Goal: Information Seeking & Learning: Learn about a topic

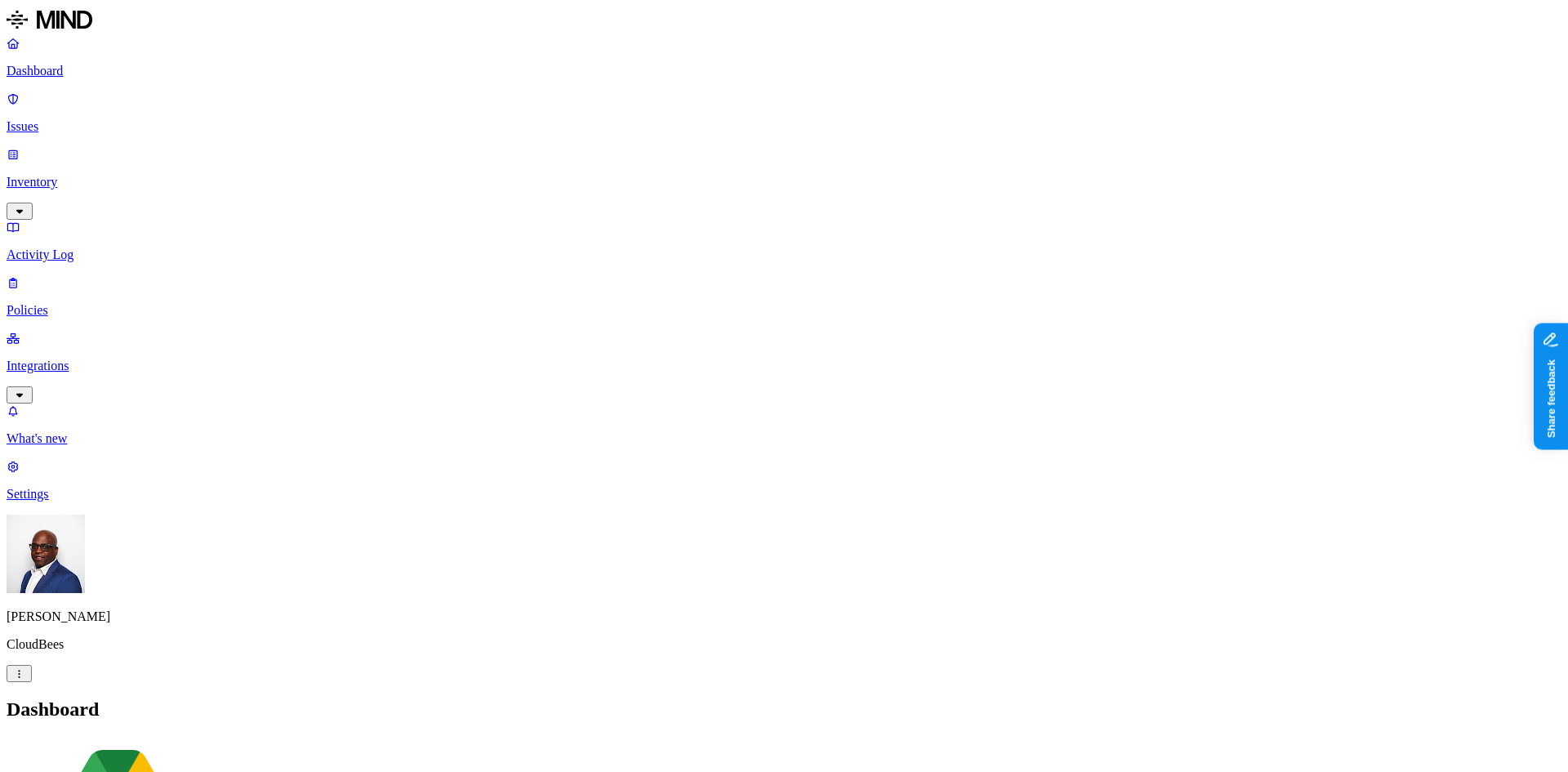
click at [550, 698] on h2 "Dashboard" at bounding box center [784, 709] width 1555 height 22
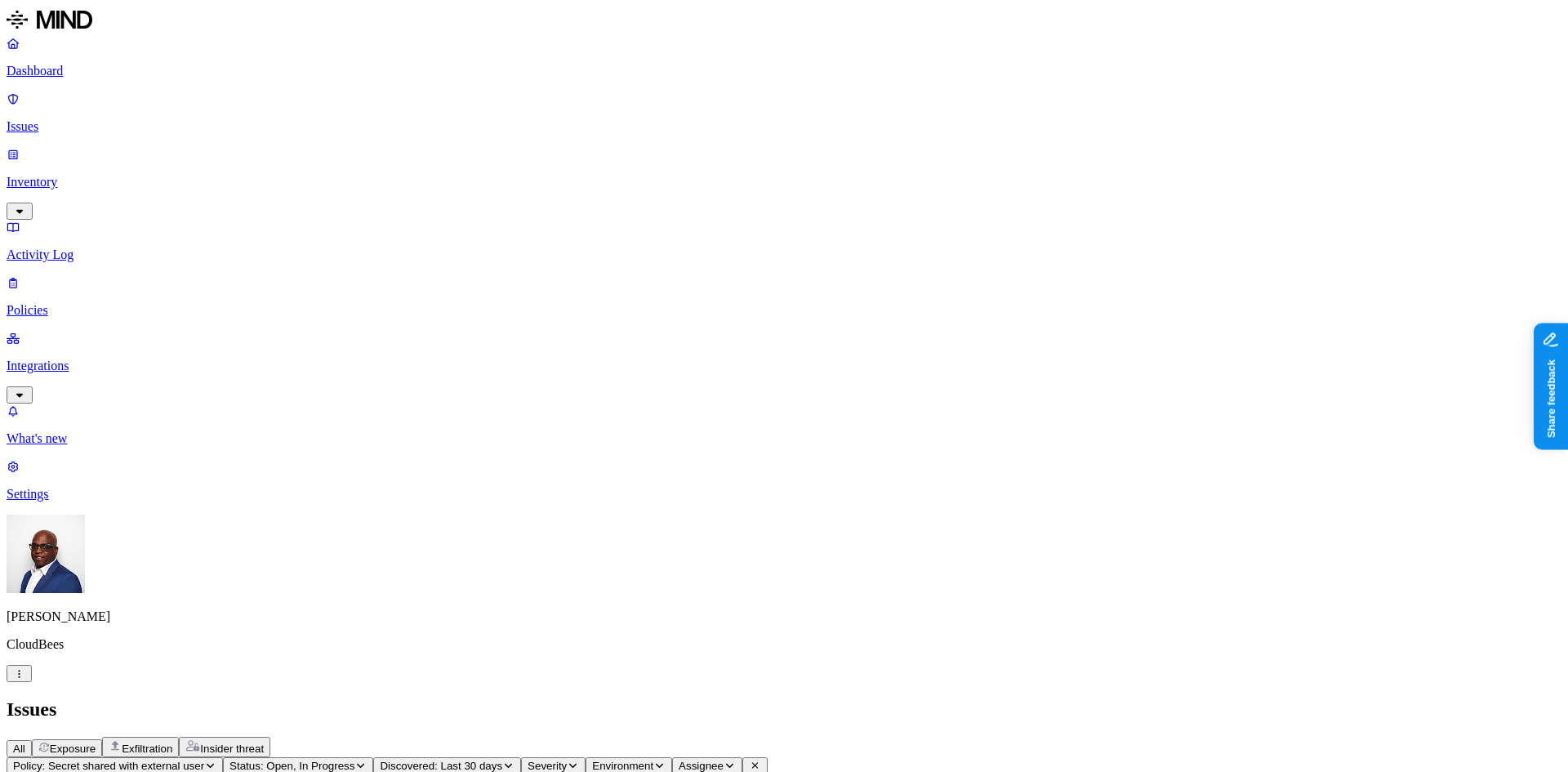
click at [102, 70] on p "Dashboard" at bounding box center [784, 70] width 1555 height 14
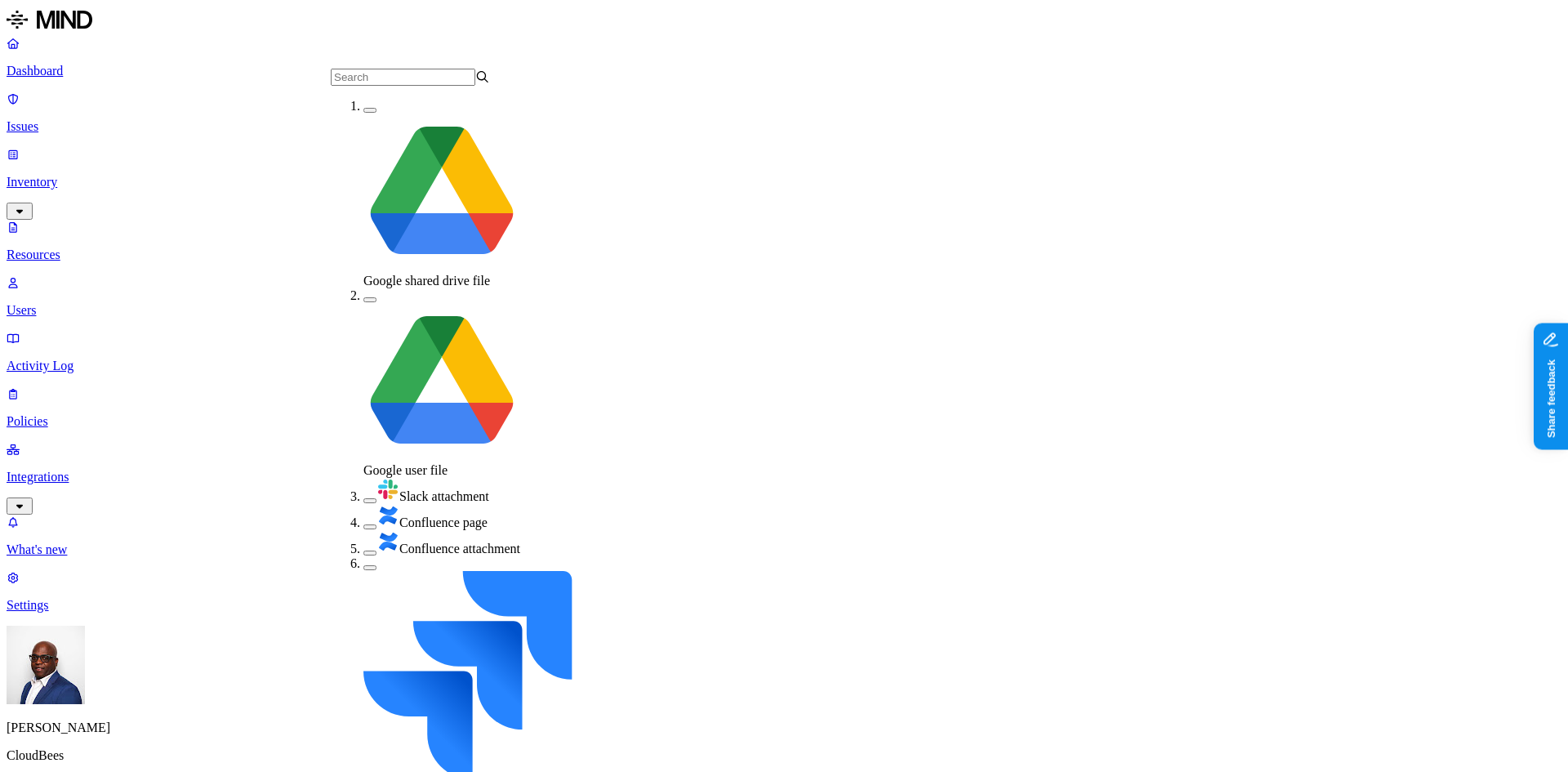
click at [364, 524] on button "button" at bounding box center [369, 527] width 13 height 5
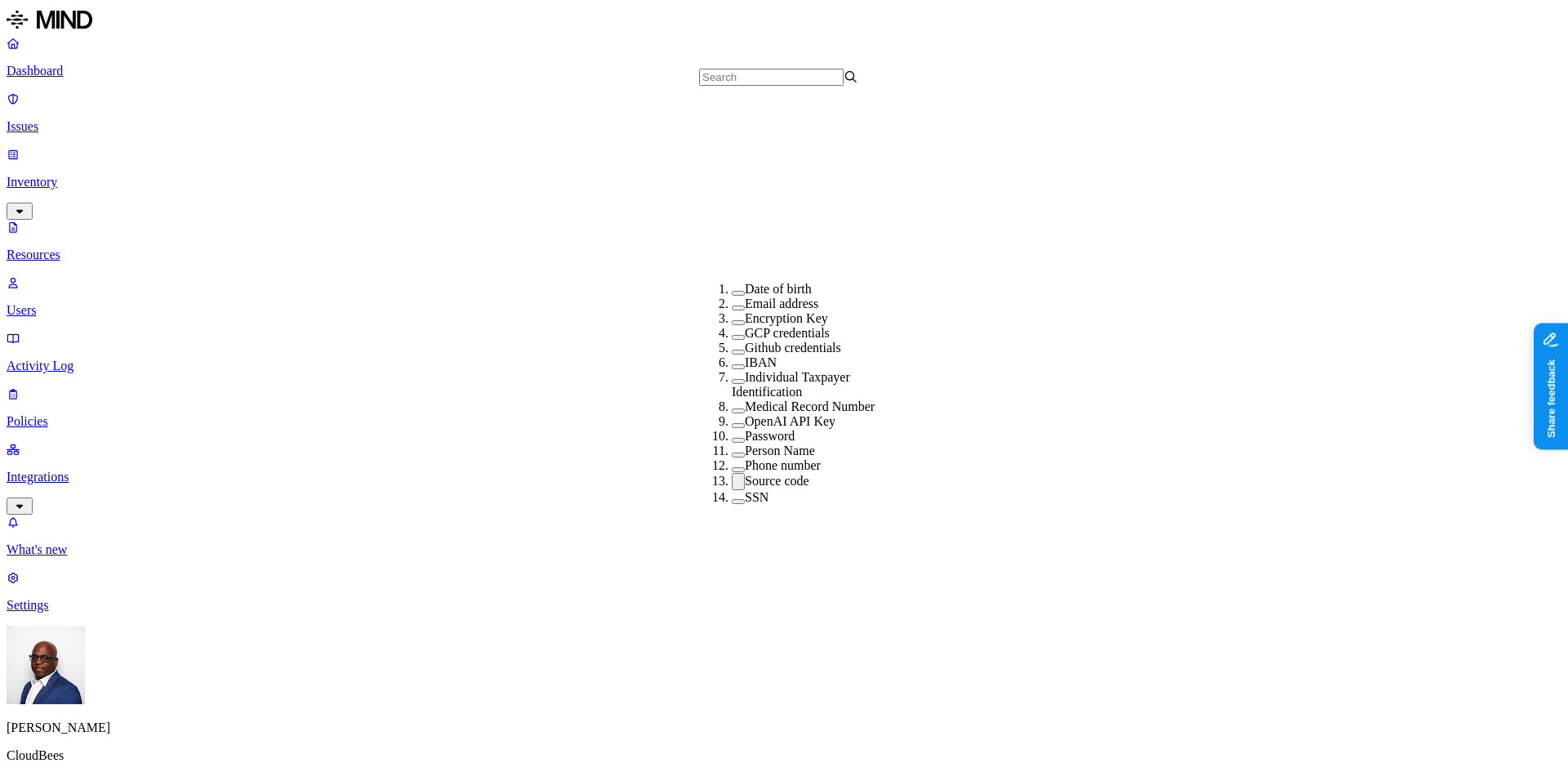
scroll to position [327, 0]
drag, startPoint x: 716, startPoint y: 307, endPoint x: 712, endPoint y: 288, distance: 19.4
click at [732, 473] on button "button" at bounding box center [738, 482] width 13 height 17
drag, startPoint x: 692, startPoint y: 15, endPoint x: 616, endPoint y: 25, distance: 76.7
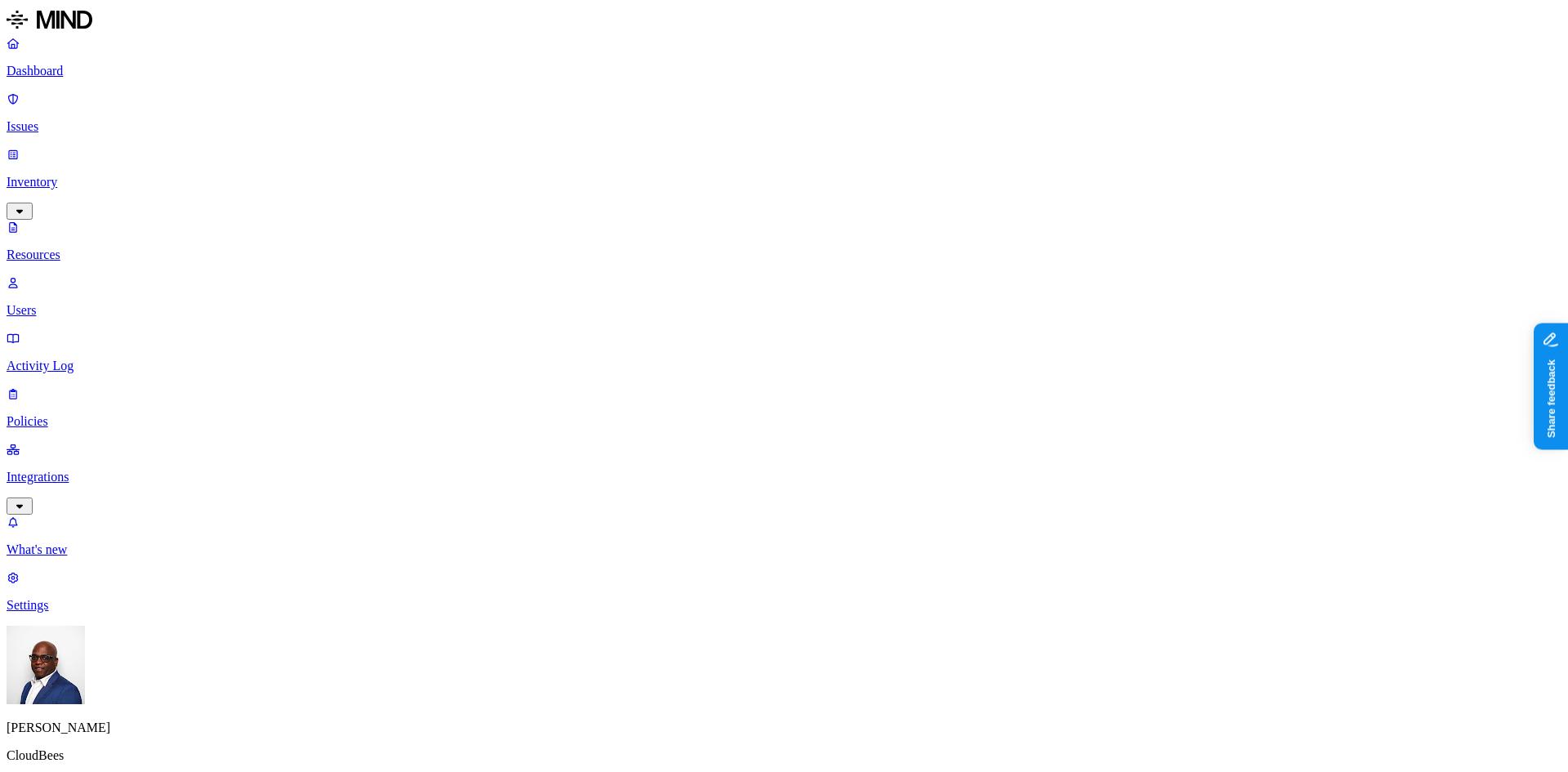
drag, startPoint x: 467, startPoint y: 91, endPoint x: 629, endPoint y: 75, distance: 162.8
